Goal: Transaction & Acquisition: Purchase product/service

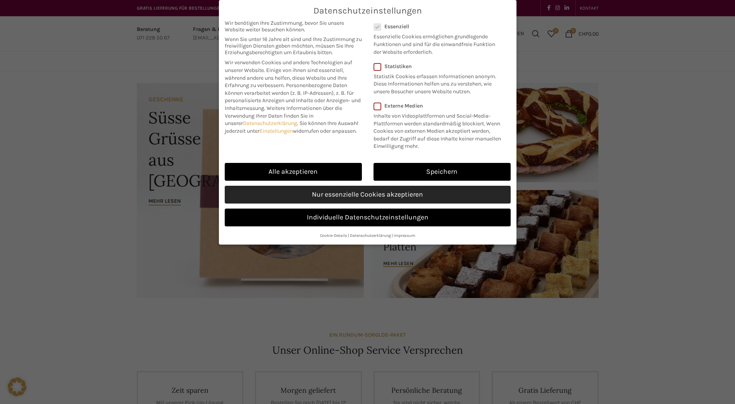
click at [368, 194] on link "Nur essenzielle Cookies akzeptieren" at bounding box center [368, 195] width 286 height 18
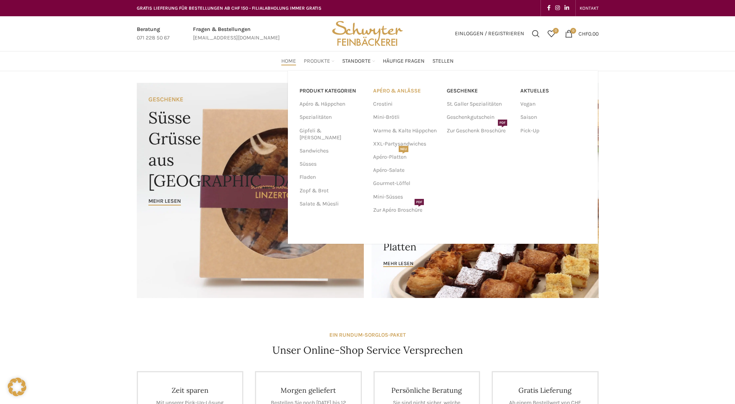
click at [395, 91] on link "APÉRO & ANLÄSSE" at bounding box center [406, 90] width 66 height 13
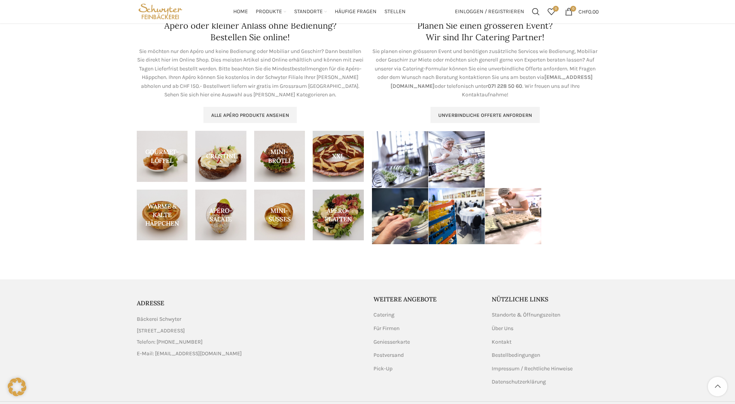
scroll to position [293, 0]
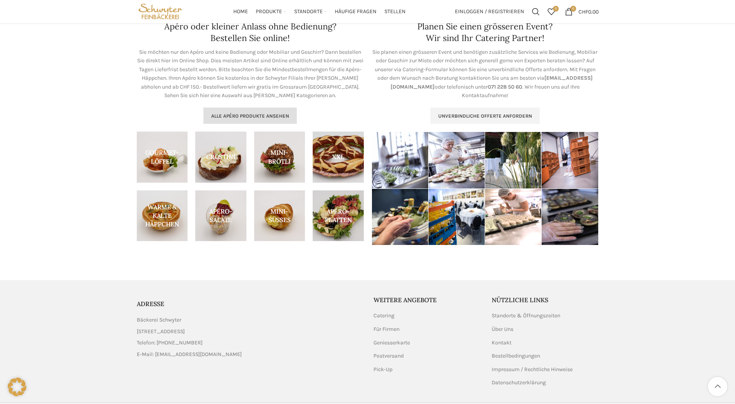
click at [275, 115] on span "Alle Apéro Produkte ansehen" at bounding box center [250, 116] width 78 height 6
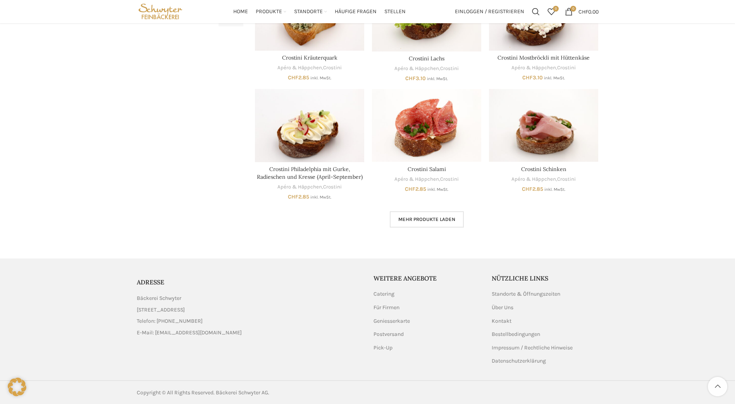
scroll to position [421, 0]
click at [412, 216] on span "Mehr Produkte laden" at bounding box center [426, 219] width 57 height 6
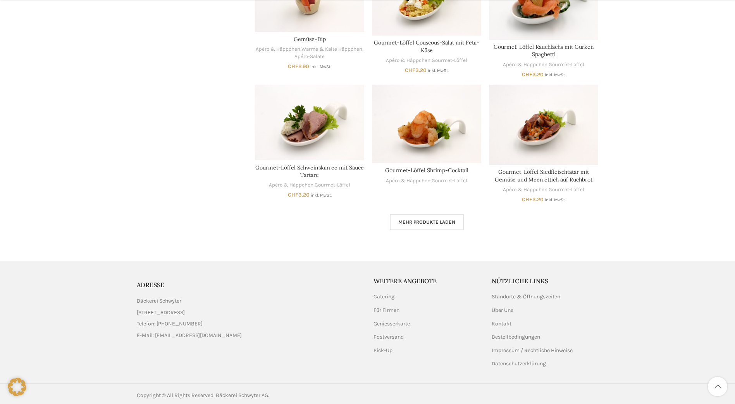
scroll to position [925, 0]
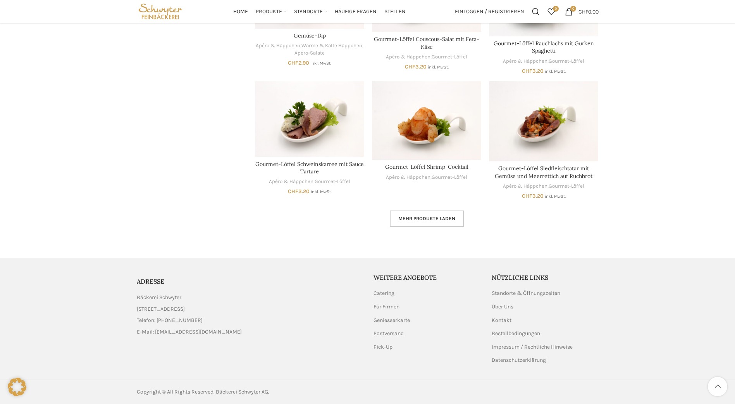
click at [425, 216] on span "Mehr Produkte laden" at bounding box center [426, 219] width 57 height 6
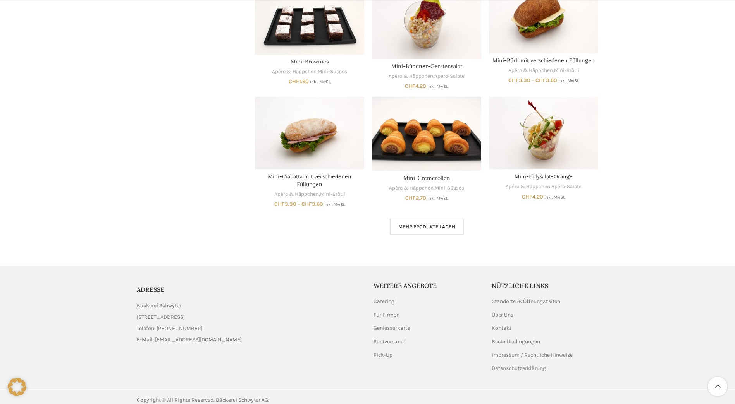
scroll to position [1404, 0]
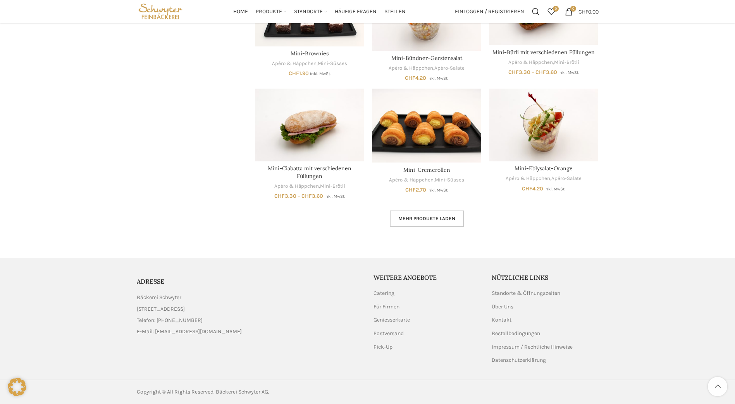
click at [437, 217] on span "Mehr Produkte laden" at bounding box center [426, 219] width 57 height 6
